Goal: Transaction & Acquisition: Purchase product/service

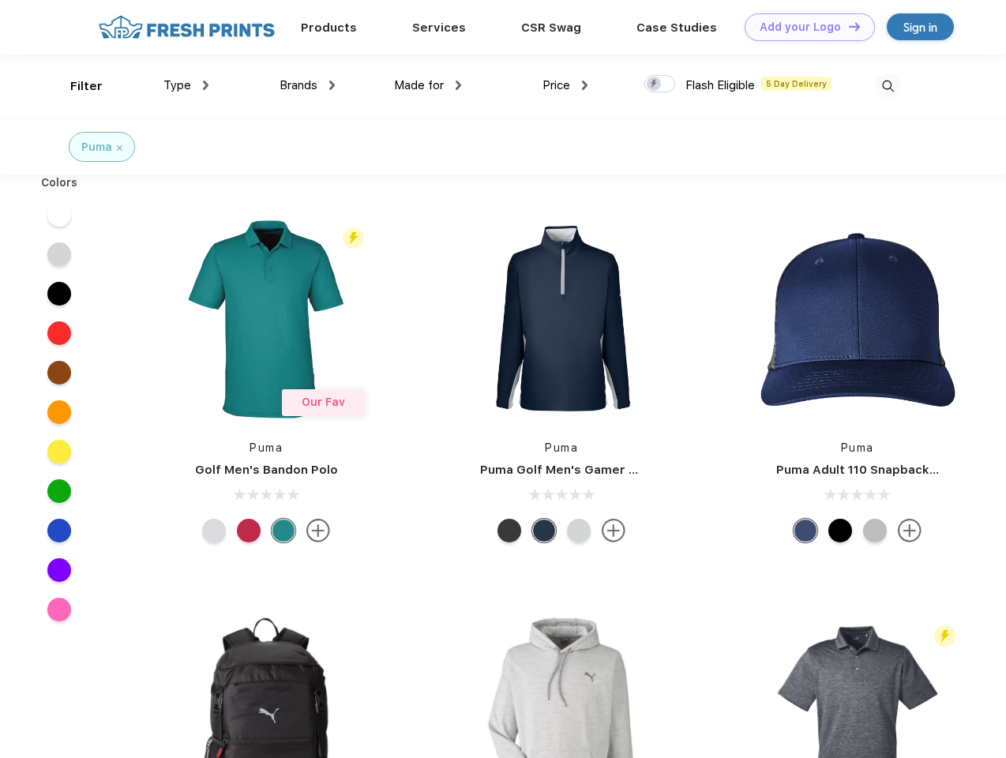
click at [804, 27] on link "Add your Logo Design Tool" at bounding box center [809, 27] width 130 height 28
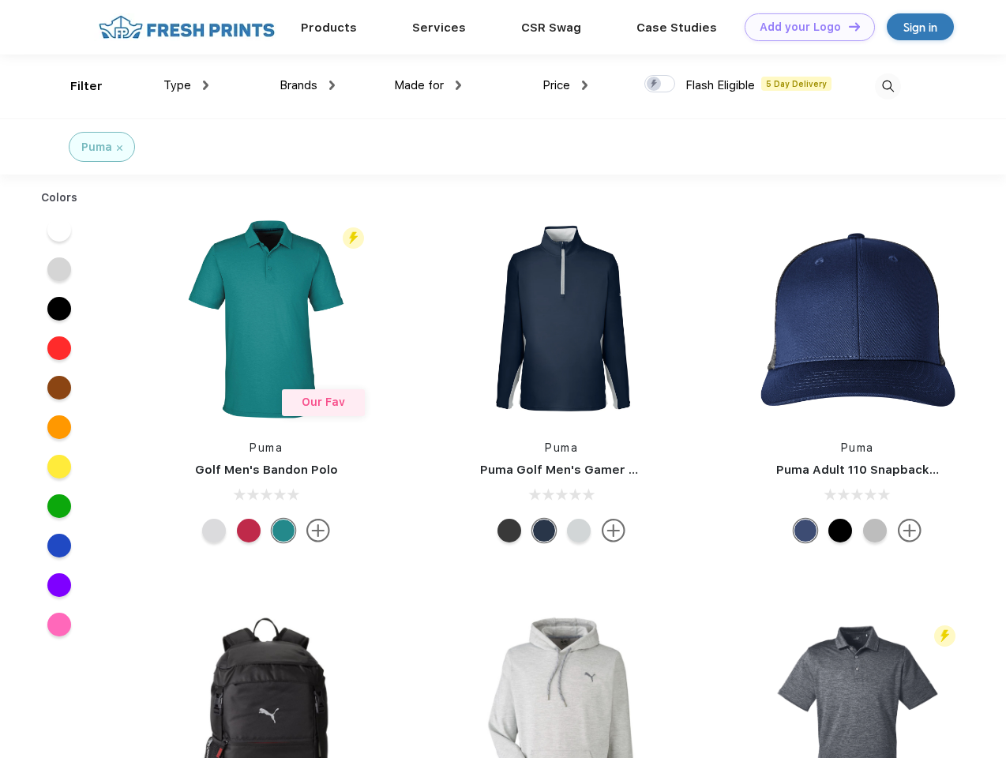
click at [0, 0] on div "Design Tool" at bounding box center [0, 0] width 0 height 0
click at [847, 26] on link "Add your Logo Design Tool" at bounding box center [809, 27] width 130 height 28
click at [76, 86] on div "Filter" at bounding box center [86, 86] width 32 height 18
click at [186, 85] on span "Type" at bounding box center [177, 85] width 28 height 14
click at [307, 85] on span "Brands" at bounding box center [298, 85] width 38 height 14
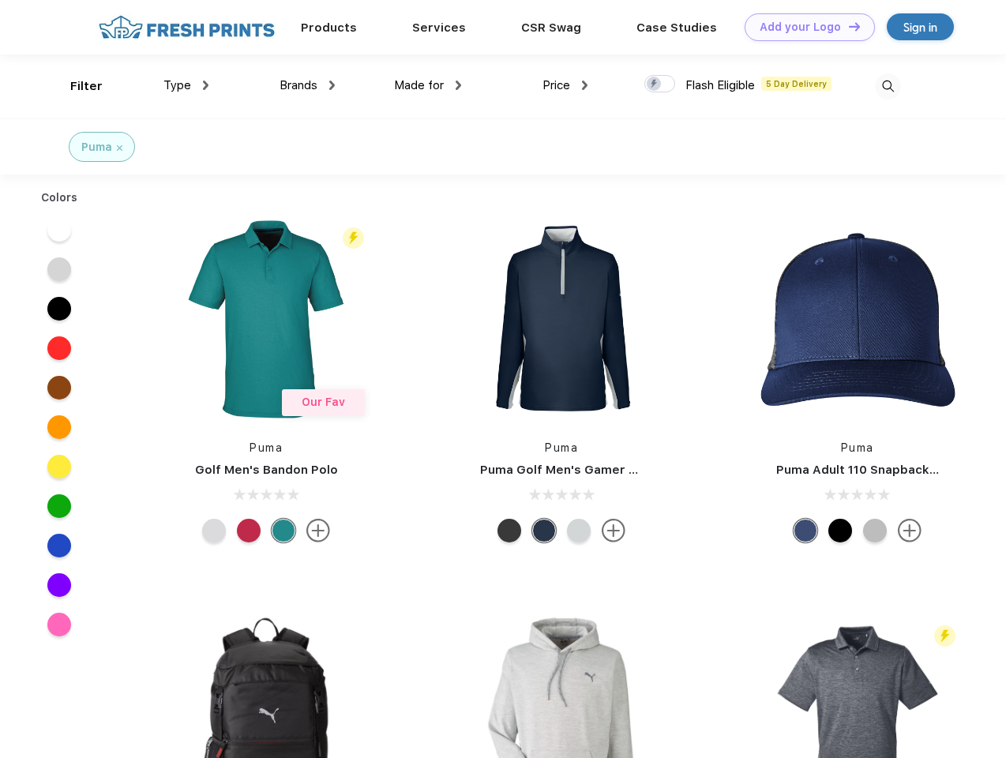
click at [428, 85] on span "Made for" at bounding box center [419, 85] width 50 height 14
click at [565, 85] on span "Price" at bounding box center [556, 85] width 28 height 14
click at [660, 84] on div at bounding box center [659, 83] width 31 height 17
click at [654, 84] on input "checkbox" at bounding box center [649, 79] width 10 height 10
click at [887, 86] on img at bounding box center [888, 86] width 26 height 26
